Goal: Information Seeking & Learning: Learn about a topic

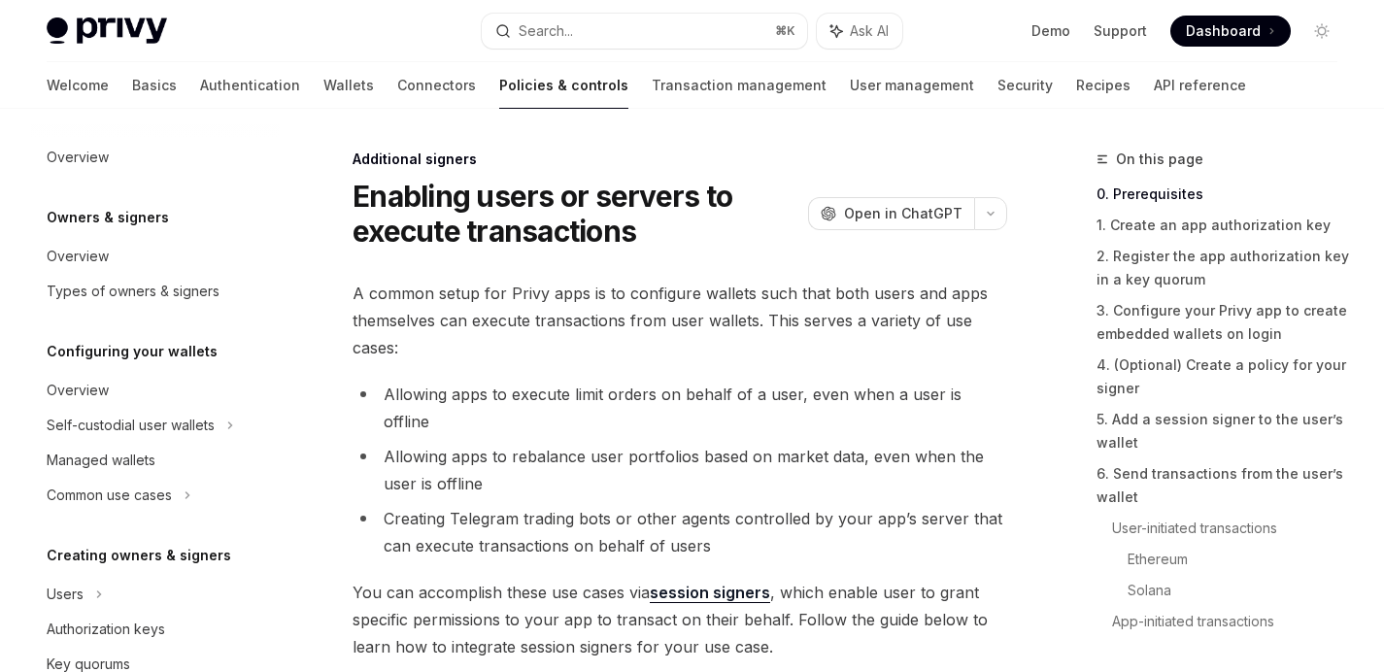
scroll to position [513, 0]
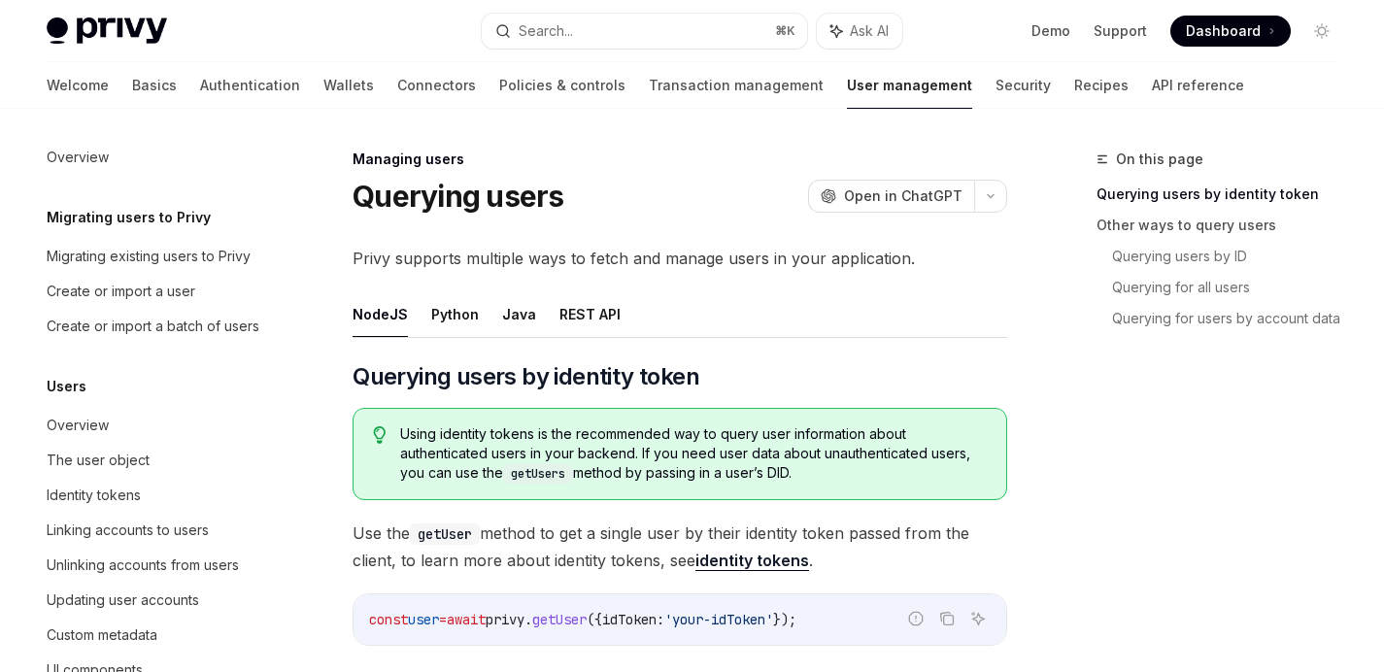
scroll to position [437, 0]
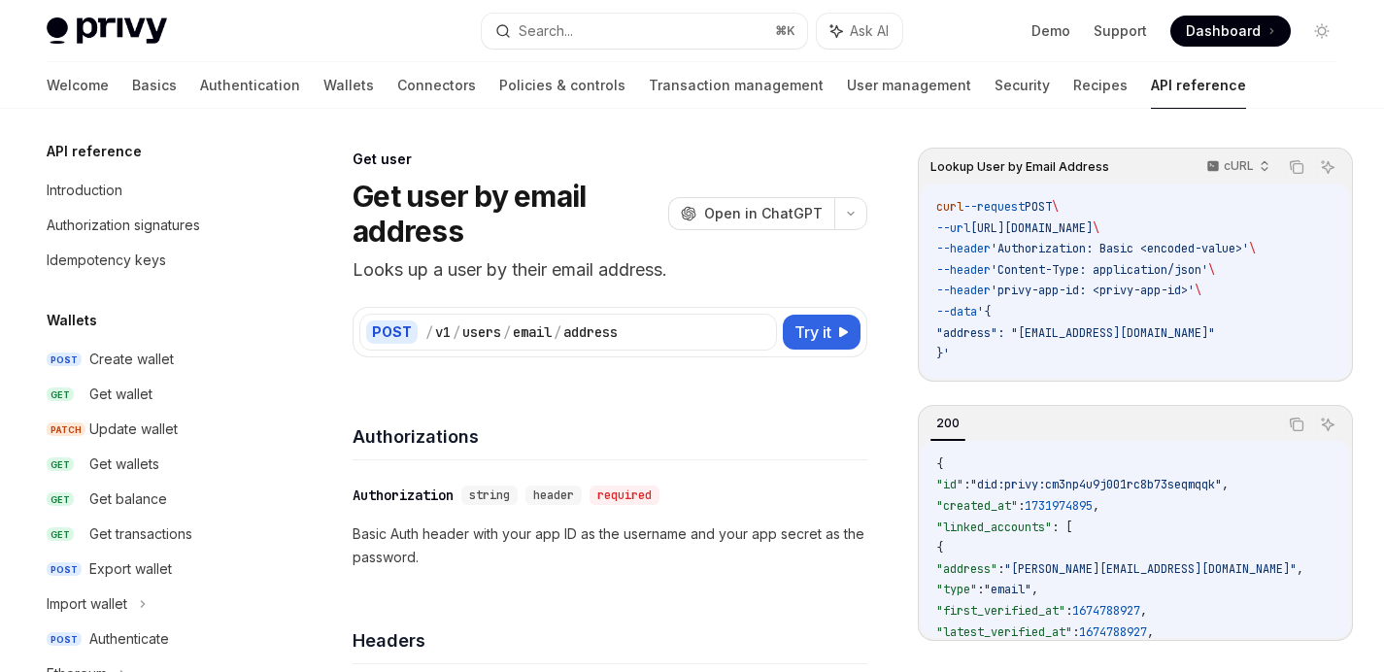
scroll to position [1676, 0]
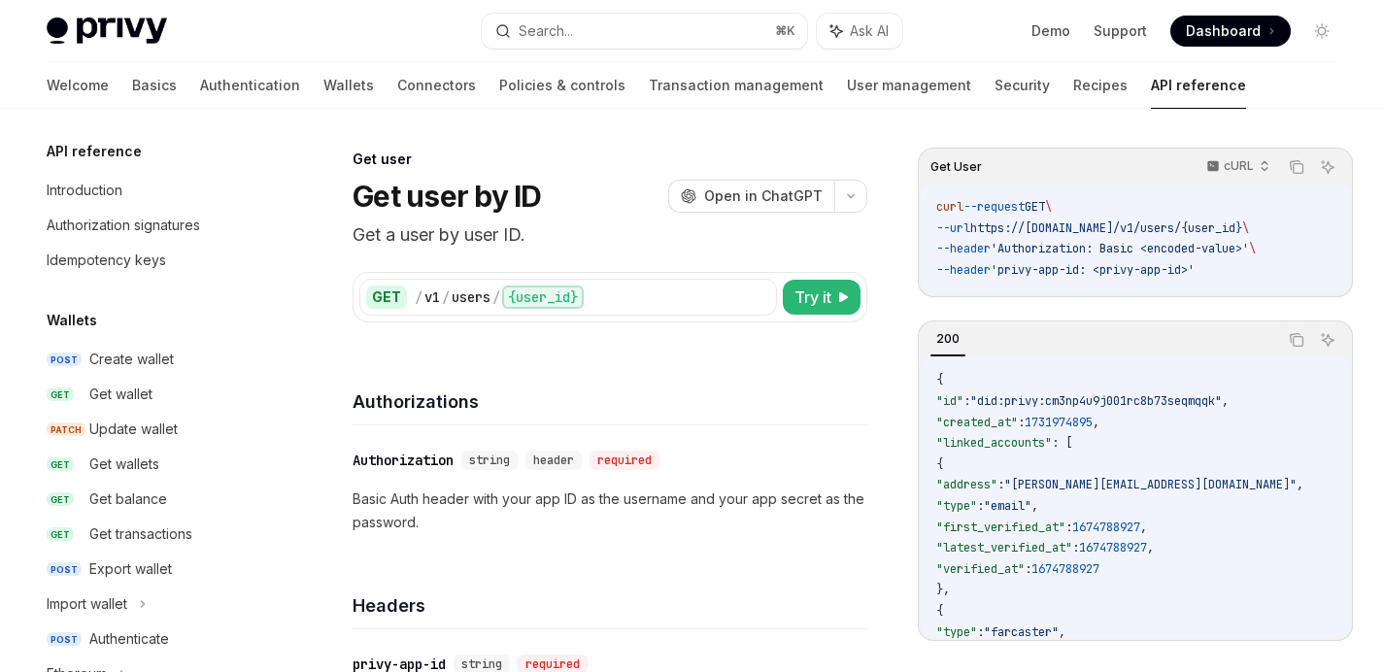
scroll to position [1455, 0]
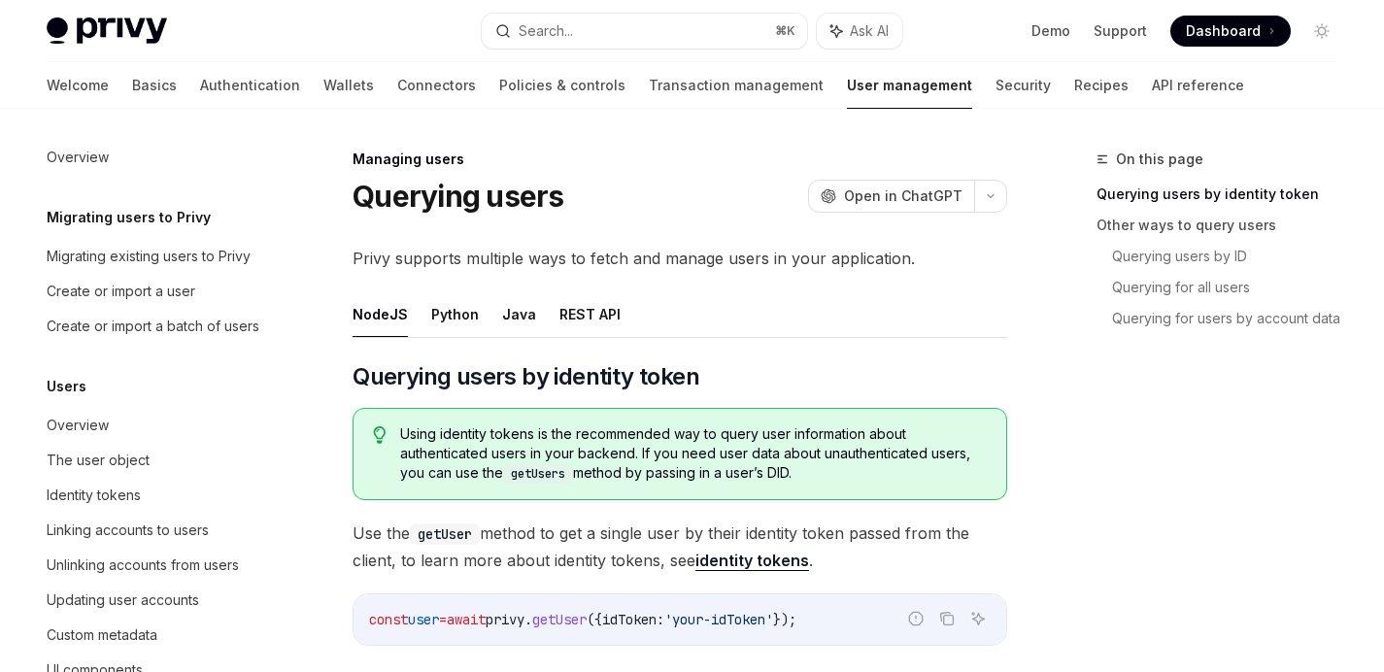
scroll to position [437, 0]
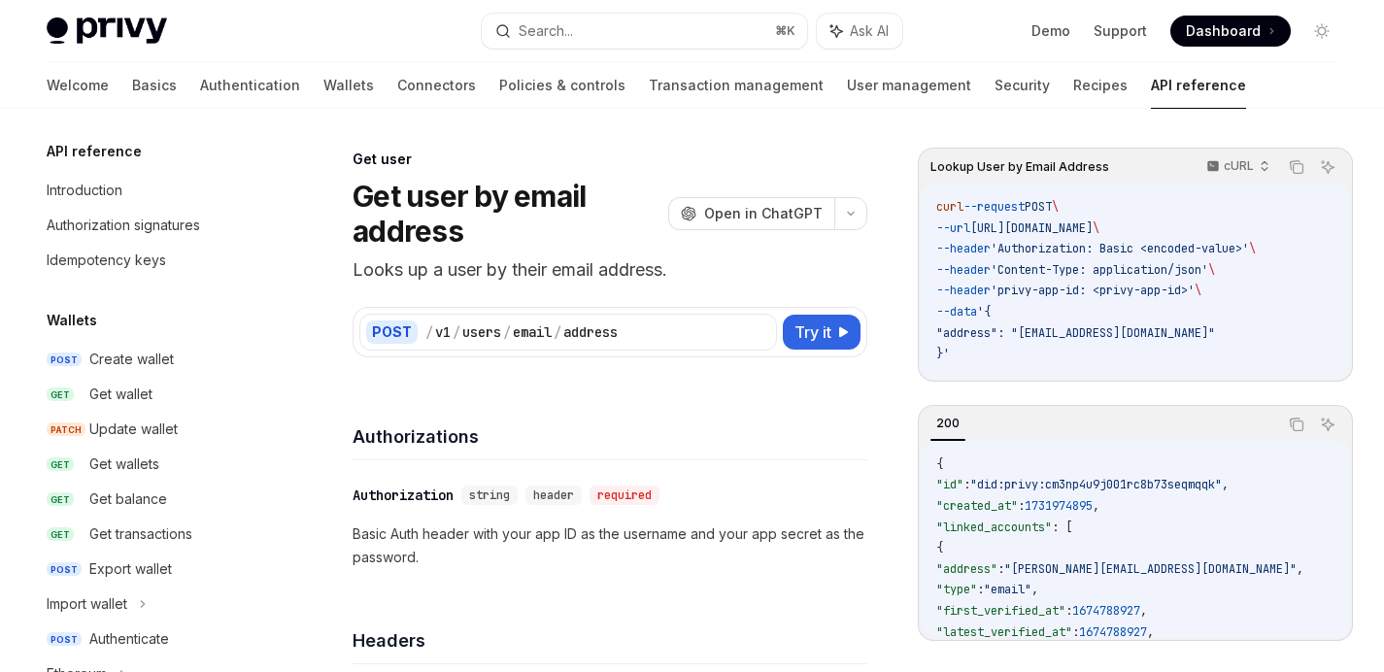
scroll to position [1676, 0]
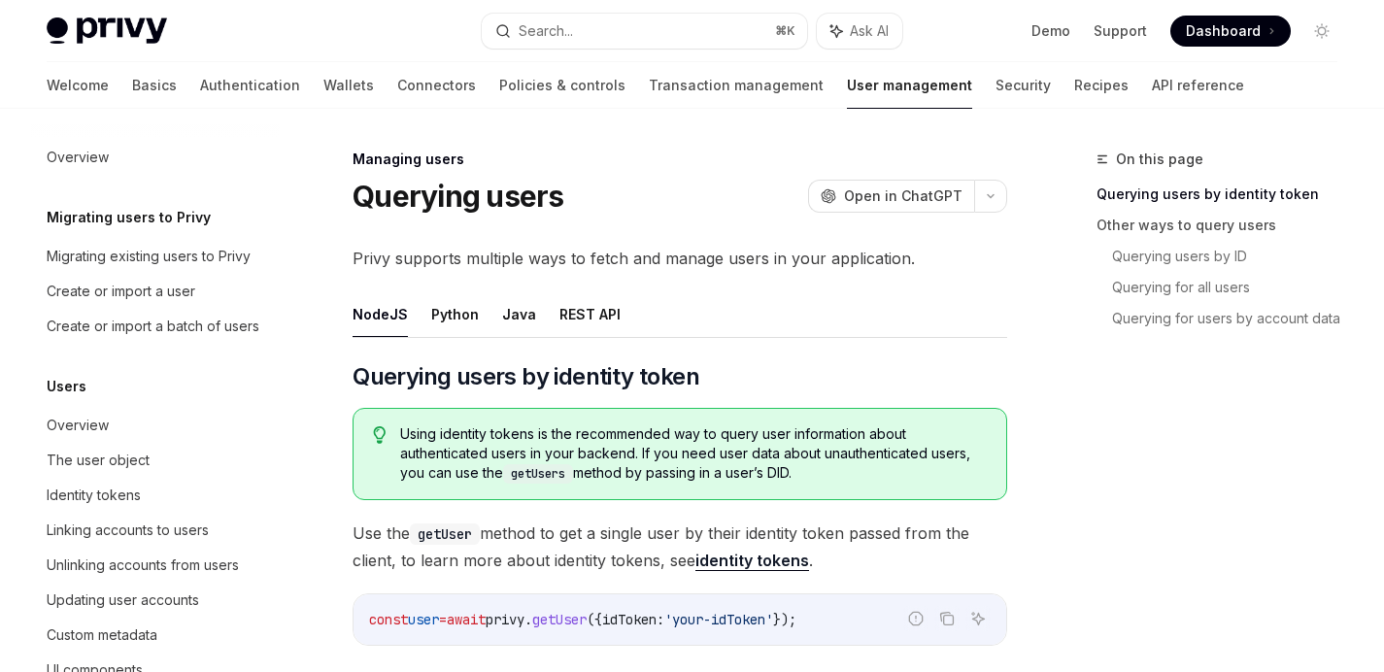
scroll to position [437, 0]
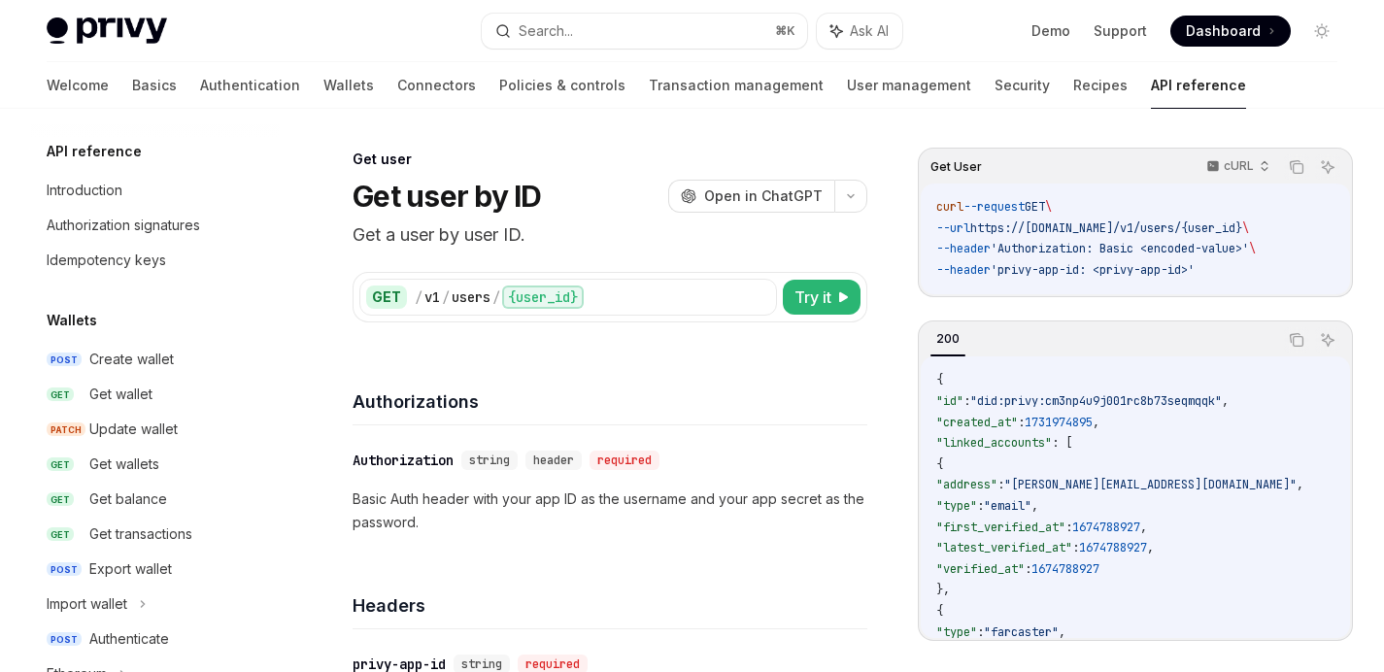
scroll to position [1455, 0]
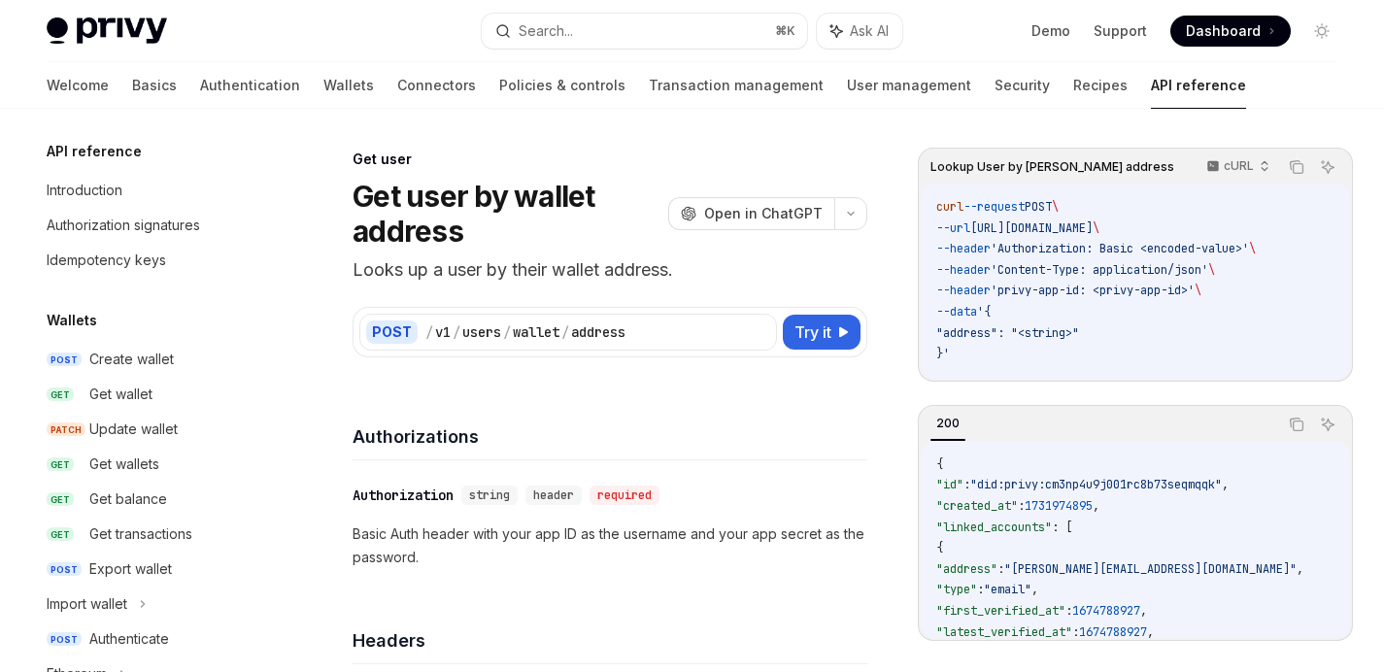
scroll to position [1502, 0]
